Goal: Task Accomplishment & Management: Manage account settings

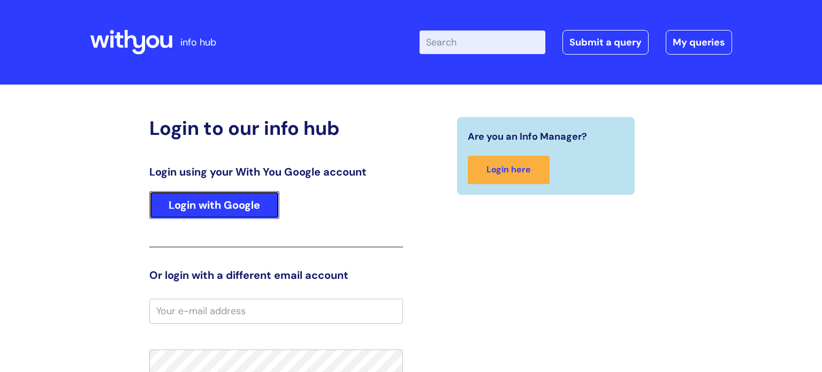
click at [254, 201] on link "Login with Google" at bounding box center [214, 205] width 130 height 28
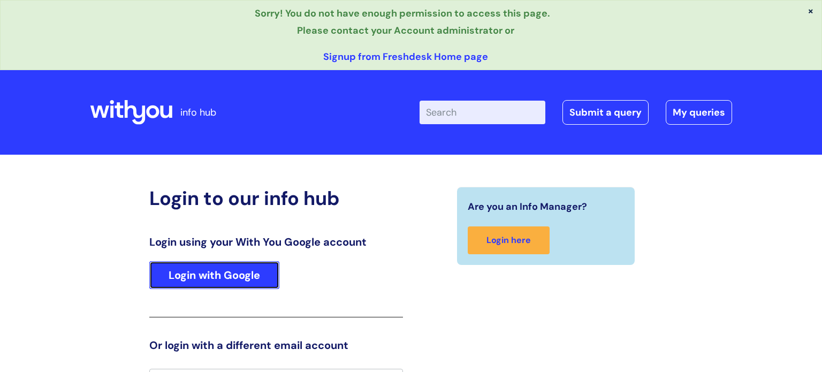
click at [253, 275] on link "Login with Google" at bounding box center [214, 275] width 130 height 28
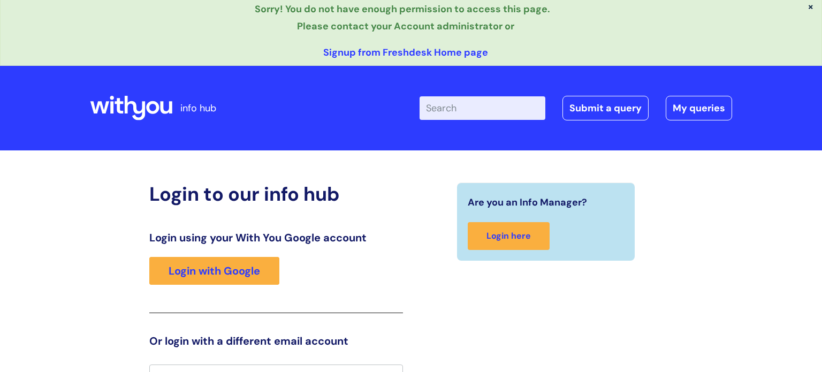
scroll to position [4, 0]
